Goal: Task Accomplishment & Management: Complete application form

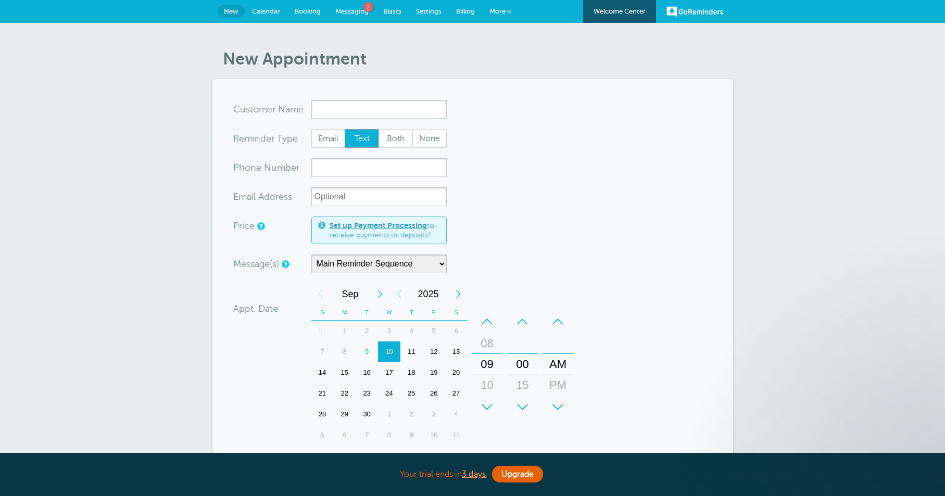
click at [376, 14] on link "Blasts" at bounding box center [392, 11] width 33 height 23
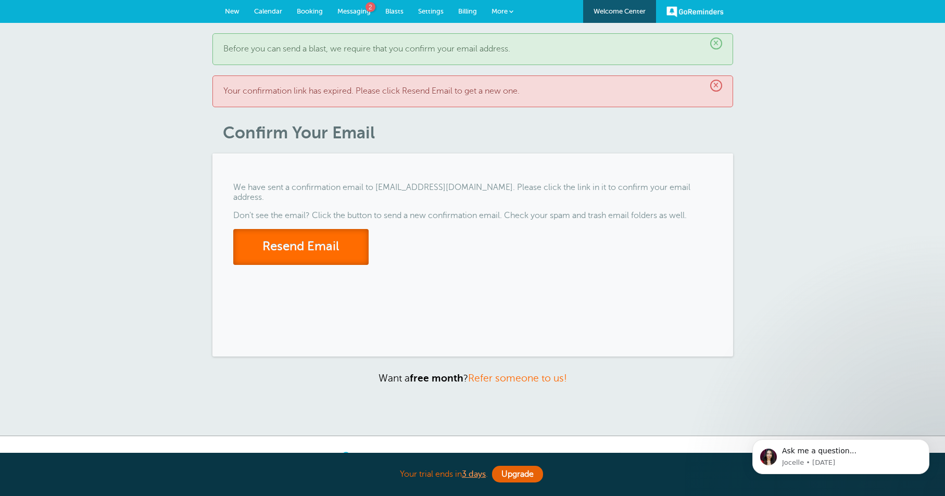
click at [315, 231] on button "Resend Email" at bounding box center [300, 247] width 135 height 36
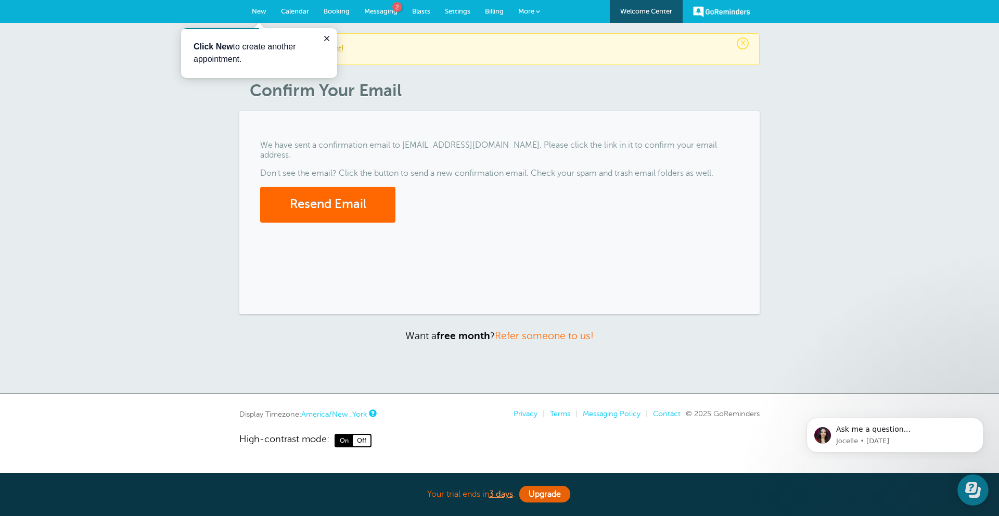
click at [388, 14] on span "Messaging" at bounding box center [380, 11] width 33 height 8
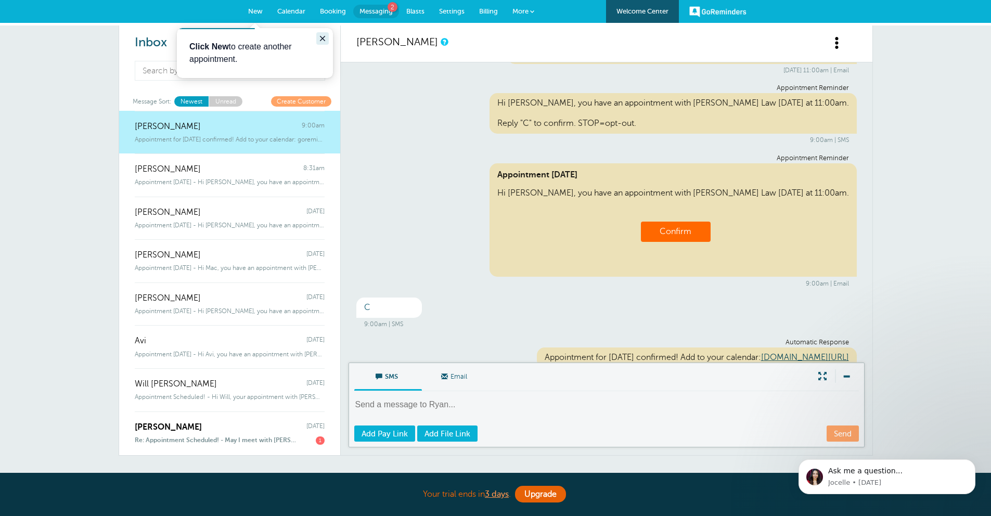
click at [319, 37] on icon "Close guide" at bounding box center [322, 38] width 8 height 8
click at [500, 11] on link "Billing" at bounding box center [488, 11] width 33 height 23
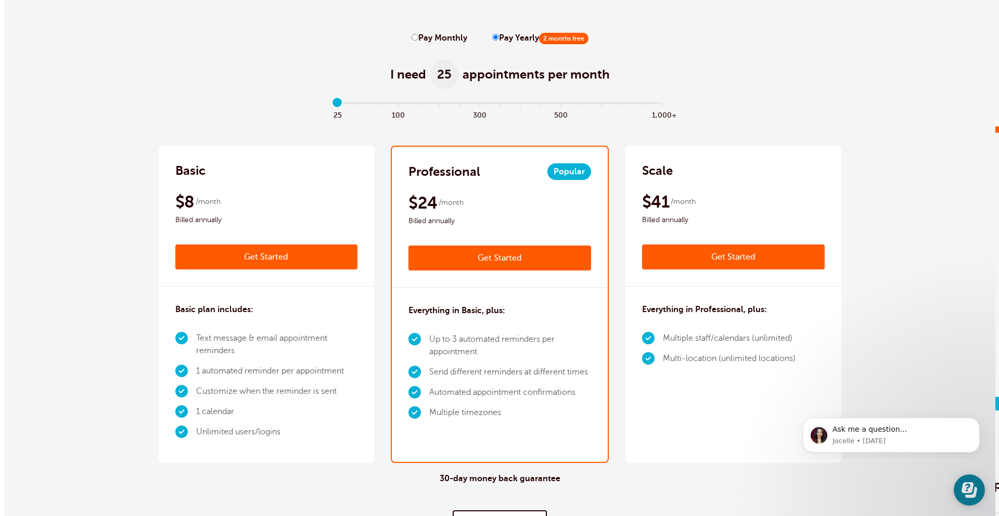
scroll to position [31, 0]
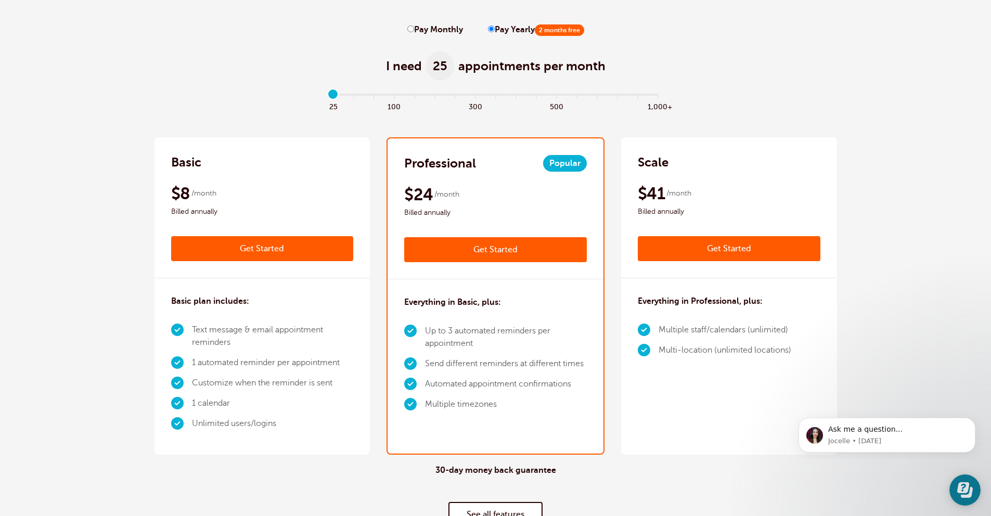
click at [272, 247] on link "Get Started" at bounding box center [262, 248] width 183 height 25
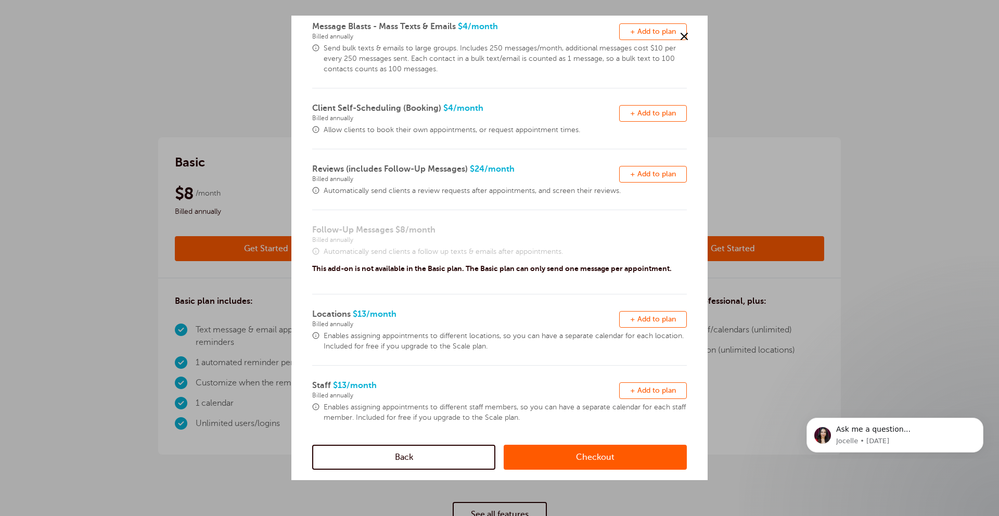
scroll to position [189, 0]
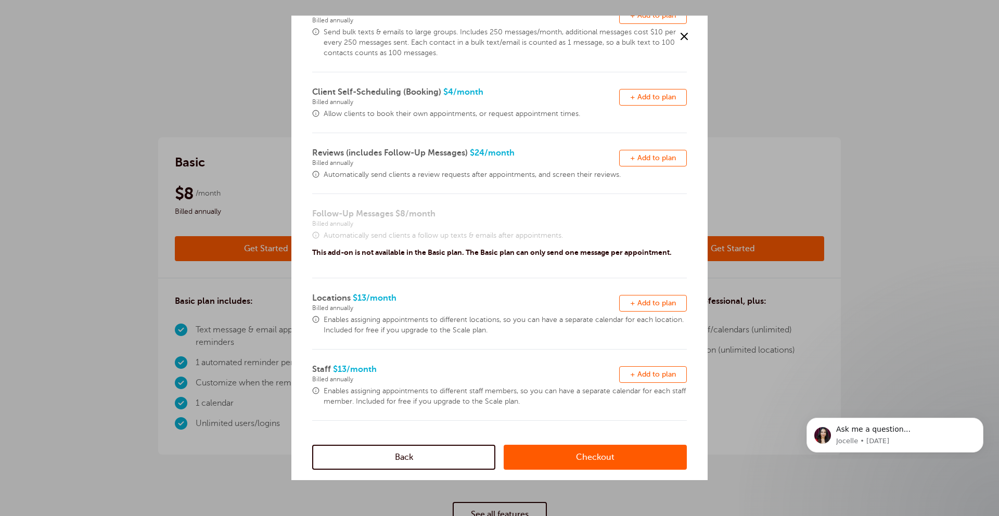
click at [575, 455] on link "Checkout" at bounding box center [595, 457] width 183 height 25
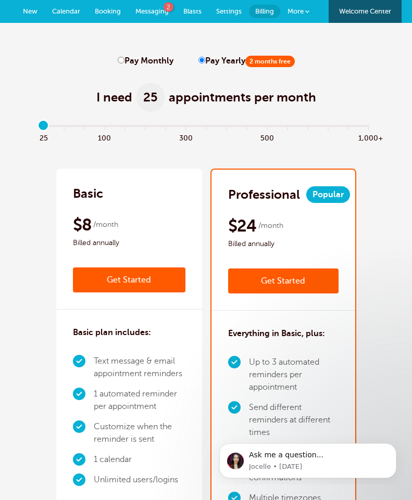
click at [118, 63] on input "Pay Monthly" at bounding box center [121, 60] width 7 height 7
radio input "true"
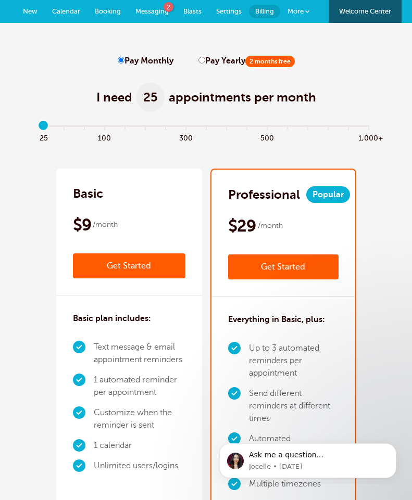
click at [152, 264] on link "Get Started" at bounding box center [129, 265] width 112 height 25
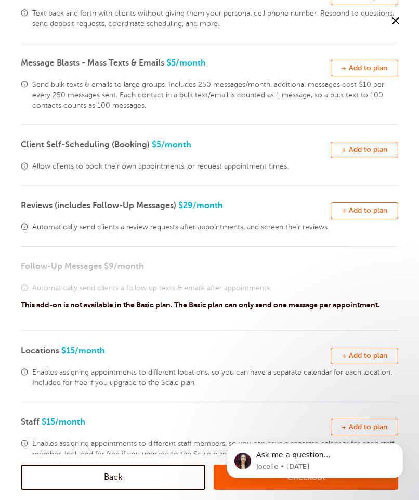
scroll to position [154, 0]
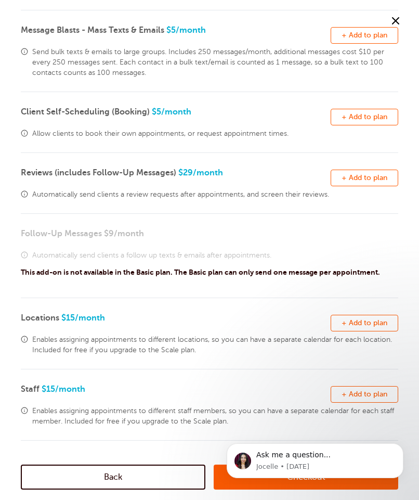
click at [230, 479] on body "Ask me a question... Jocelle • 1w ago" at bounding box center [315, 459] width 200 height 42
click at [399, 451] on button "Dismiss notification" at bounding box center [401, 447] width 14 height 14
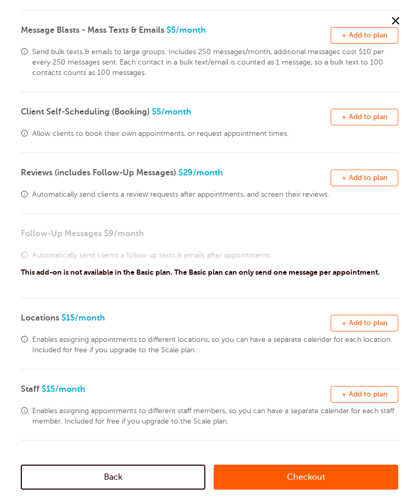
click at [340, 491] on div "Checkout" at bounding box center [306, 477] width 185 height 46
click at [340, 486] on link "Checkout" at bounding box center [306, 477] width 185 height 25
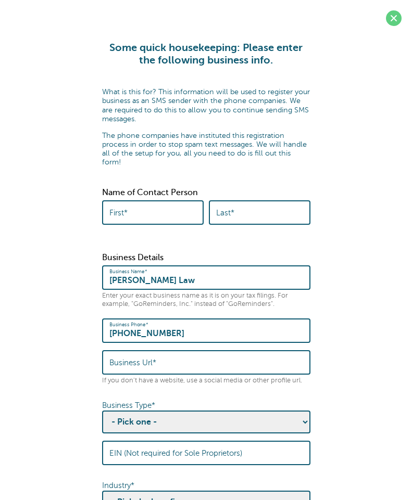
click at [133, 208] on input "First*" at bounding box center [152, 212] width 87 height 22
type input "[PERSON_NAME]"
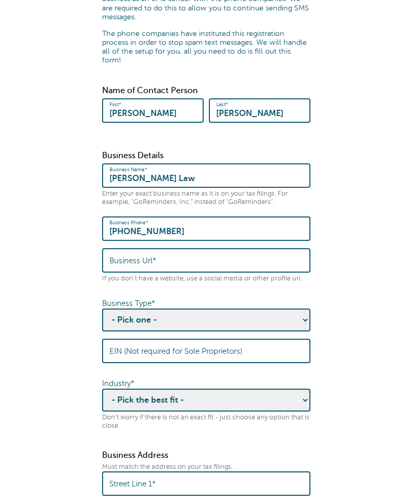
scroll to position [103, 0]
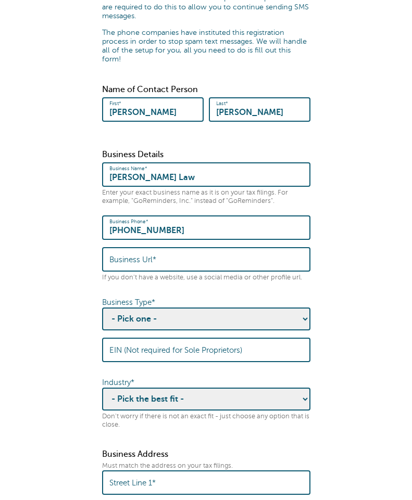
type input "Gearhart"
click at [157, 315] on select "- Pick one - Sole Proprietorship Partnership Limited Liability Corporation Co-o…" at bounding box center [206, 319] width 208 height 23
select select "Partnership"
click at [102, 308] on select "- Pick one - Sole Proprietorship Partnership Limited Liability Corporation Co-o…" at bounding box center [206, 319] width 208 height 23
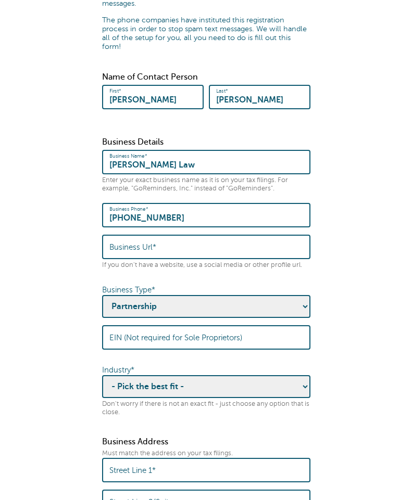
scroll to position [122, 0]
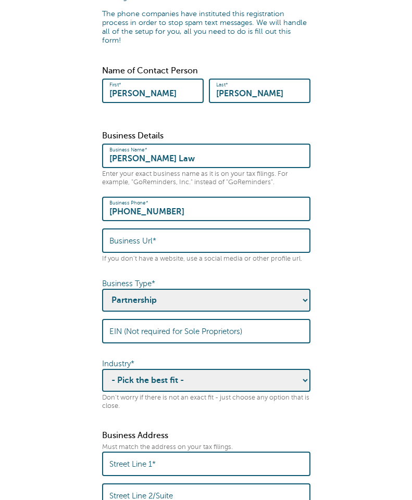
click at [147, 297] on select "- Pick one - Sole Proprietorship Partnership Limited Liability Corporation Co-o…" at bounding box center [206, 300] width 208 height 23
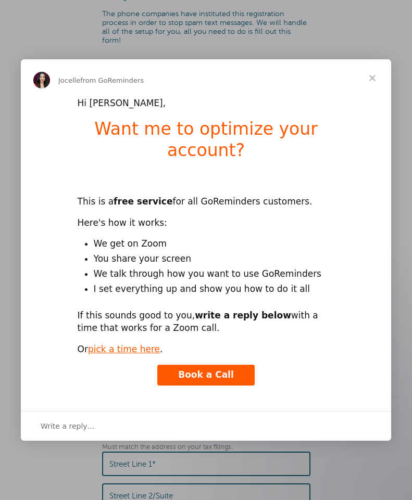
scroll to position [0, 0]
click at [368, 75] on span "Close" at bounding box center [371, 77] width 37 height 37
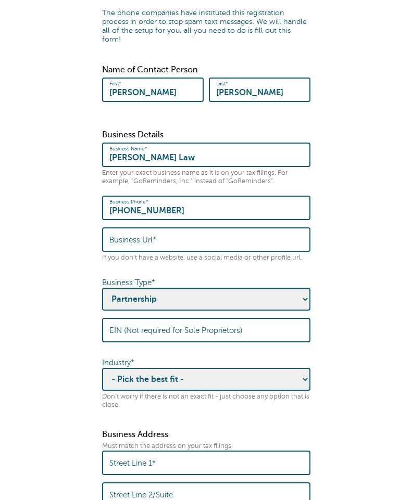
scroll to position [124, 0]
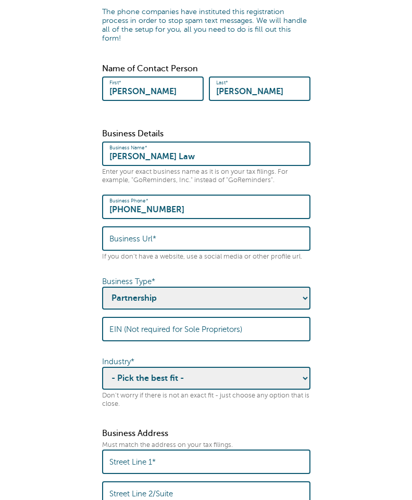
click at [153, 367] on select "- Pick the best fit - Agriculture Automotive Banking Consumer Education Electro…" at bounding box center [206, 378] width 208 height 23
select select "LEGAL"
click at [102, 367] on select "- Pick the best fit - Agriculture Automotive Banking Consumer Education Electro…" at bounding box center [206, 378] width 208 height 23
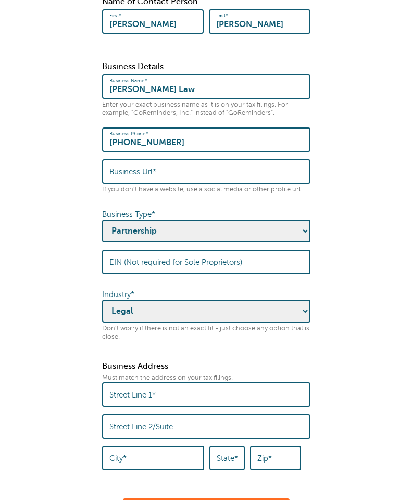
scroll to position [259, 0]
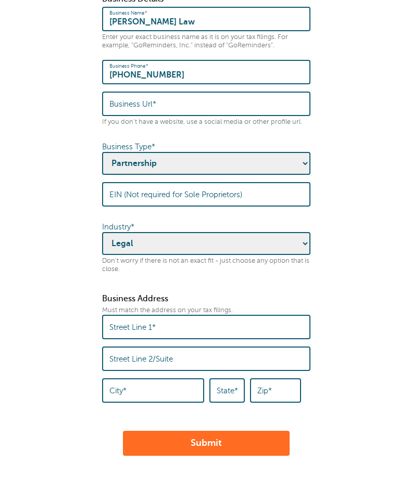
click at [150, 316] on input "Street Line 1*" at bounding box center [206, 327] width 194 height 22
type input "41 River Road"
type input "Suite 1A"
type input "Summit"
type input "NJ"
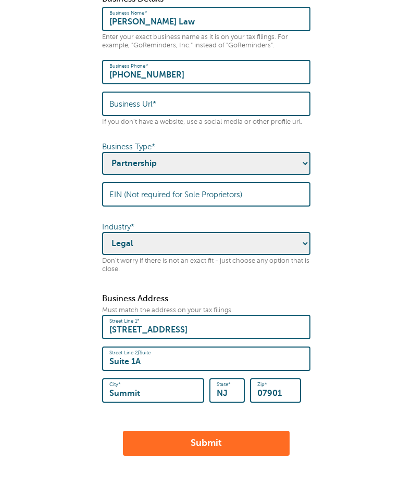
type input "07901"
click at [208, 434] on button "Submit" at bounding box center [206, 443] width 167 height 25
click at [140, 93] on input "Business Url*" at bounding box center [206, 104] width 194 height 22
paste input "https://gearhartlaw.com/"
type input "https://gearhartlaw.com/"
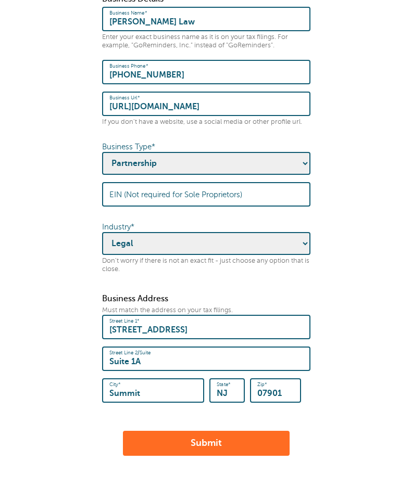
click at [231, 431] on button "Submit" at bounding box center [206, 443] width 167 height 25
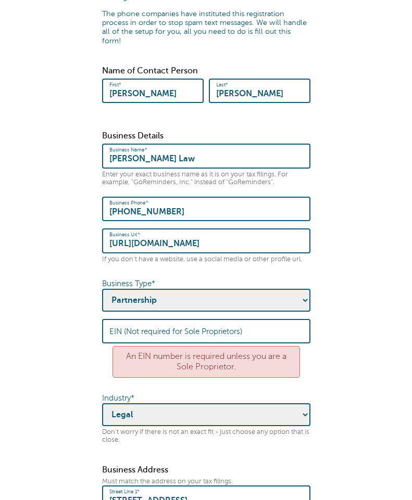
scroll to position [165, 0]
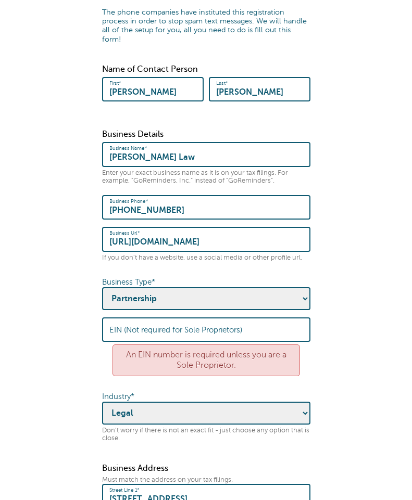
click at [157, 290] on select "- Pick one - Sole Proprietorship Partnership Limited Liability Corporation Co-o…" at bounding box center [206, 298] width 208 height 23
select select "Sole Proprietorship"
click at [102, 287] on select "- Pick one - Sole Proprietorship Partnership Limited Liability Corporation Co-o…" at bounding box center [206, 298] width 208 height 23
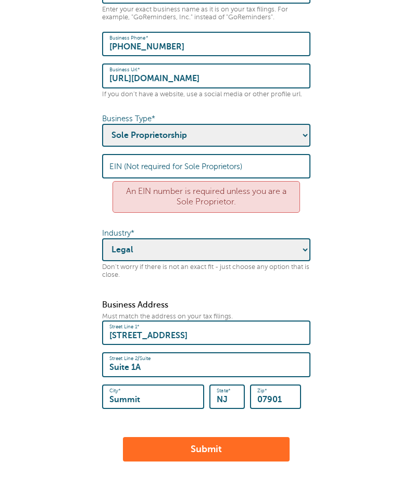
scroll to position [406, 0]
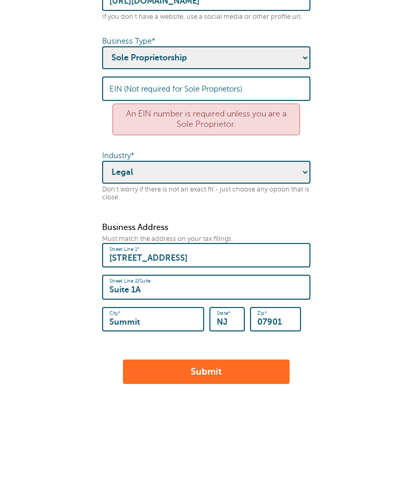
click at [171, 361] on button "Submit" at bounding box center [206, 372] width 167 height 25
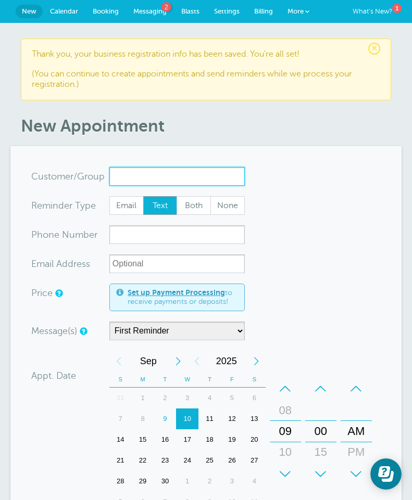
paste input "[PERSON_NAME]"
type input "[PERSON_NAME]"
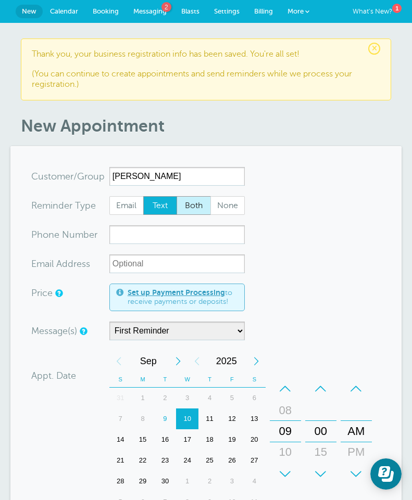
click at [188, 206] on span "Both" at bounding box center [193, 206] width 33 height 18
click at [176, 196] on input "Both" at bounding box center [176, 196] width 1 height 1
radio input "true"
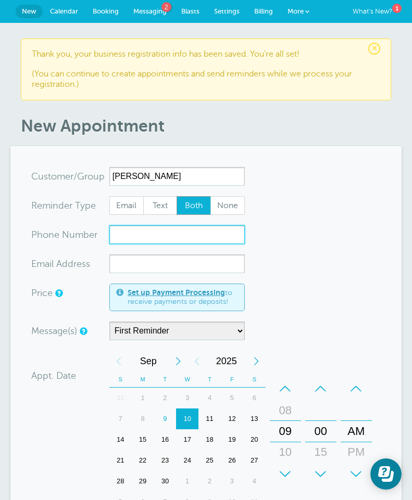
click at [152, 225] on input "xxx-no-autofill" at bounding box center [176, 234] width 135 height 19
paste input "[PHONE_NUMBER]"
type input "[PHONE_NUMBER]"
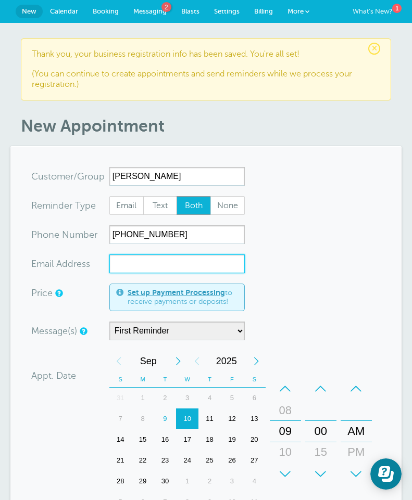
click at [133, 260] on input "xx-no-autofill" at bounding box center [176, 263] width 135 height 19
paste input "[EMAIL_ADDRESS][DOMAIN_NAME]"
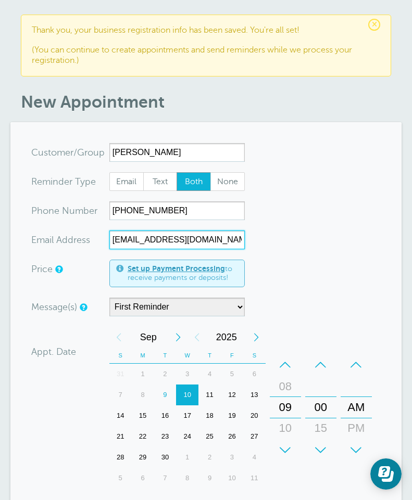
scroll to position [82, 0]
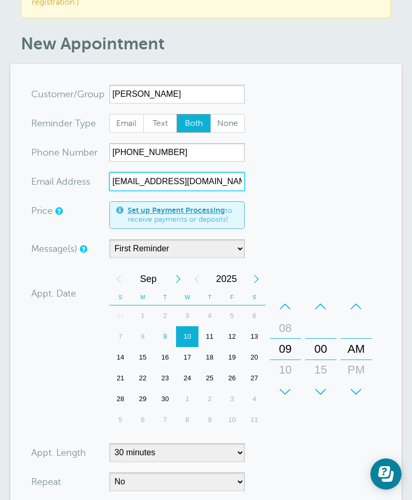
click at [214, 333] on div "11" at bounding box center [209, 336] width 22 height 21
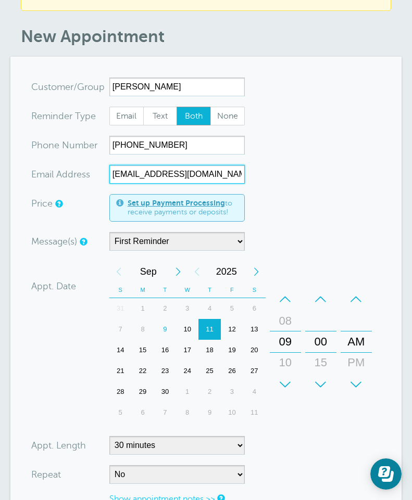
scroll to position [100, 0]
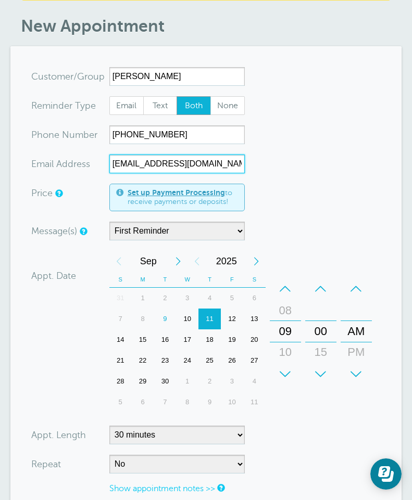
type input "[EMAIL_ADDRESS][DOMAIN_NAME]"
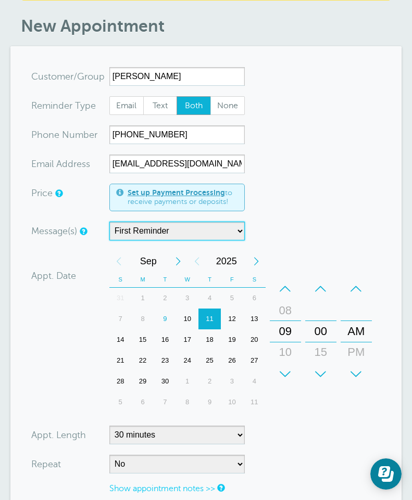
click at [228, 222] on select "First Reminder" at bounding box center [176, 231] width 135 height 19
click at [290, 368] on div "+" at bounding box center [285, 374] width 31 height 21
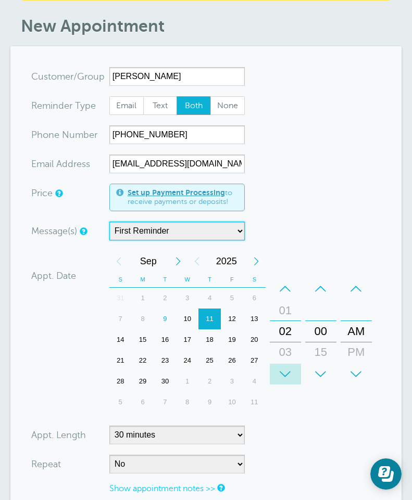
click at [290, 368] on div "+" at bounding box center [285, 374] width 31 height 21
click at [285, 280] on div "–" at bounding box center [285, 288] width 31 height 21
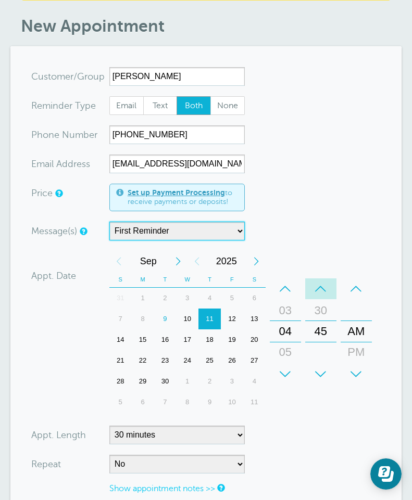
click at [319, 284] on div "–" at bounding box center [320, 288] width 31 height 21
click at [327, 368] on div "+" at bounding box center [320, 374] width 31 height 21
click at [324, 287] on div "–" at bounding box center [320, 288] width 31 height 21
click at [363, 366] on div "+" at bounding box center [355, 374] width 31 height 21
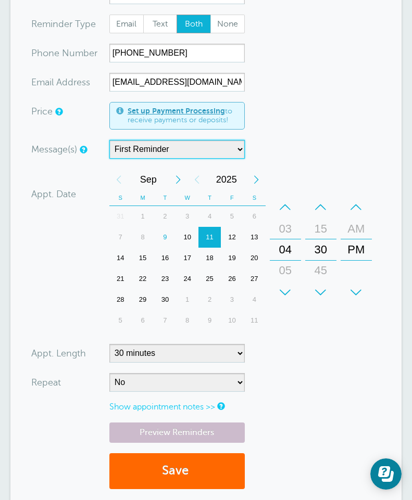
scroll to position [184, 0]
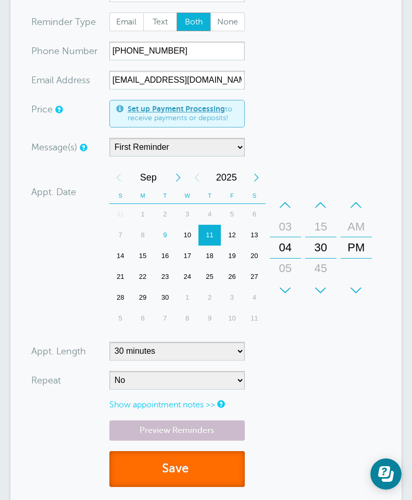
click at [190, 462] on span "submit" at bounding box center [189, 469] width 3 height 14
